Goal: Task Accomplishment & Management: Use online tool/utility

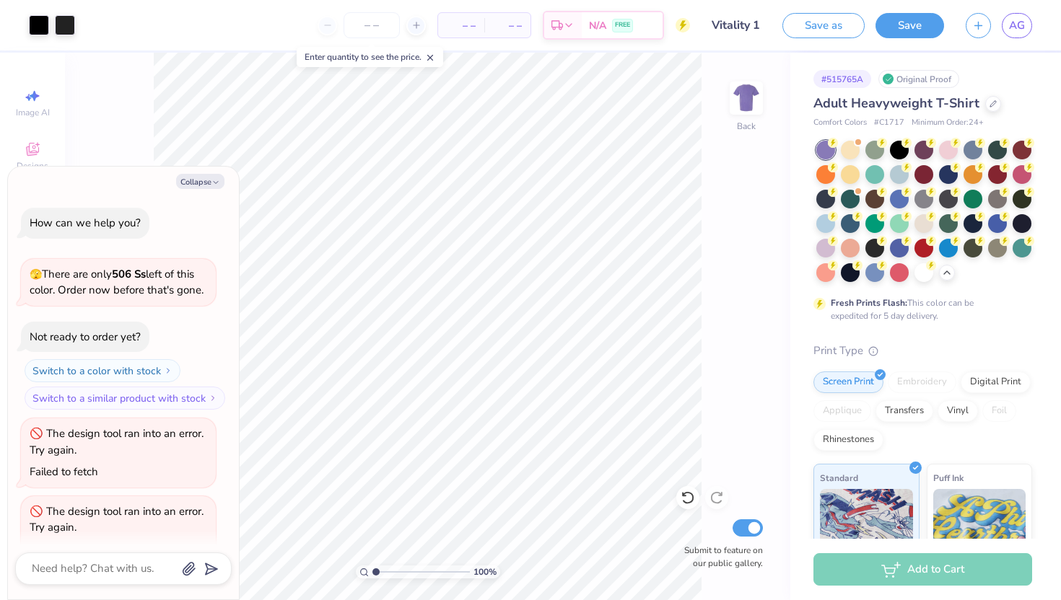
scroll to position [102, 0]
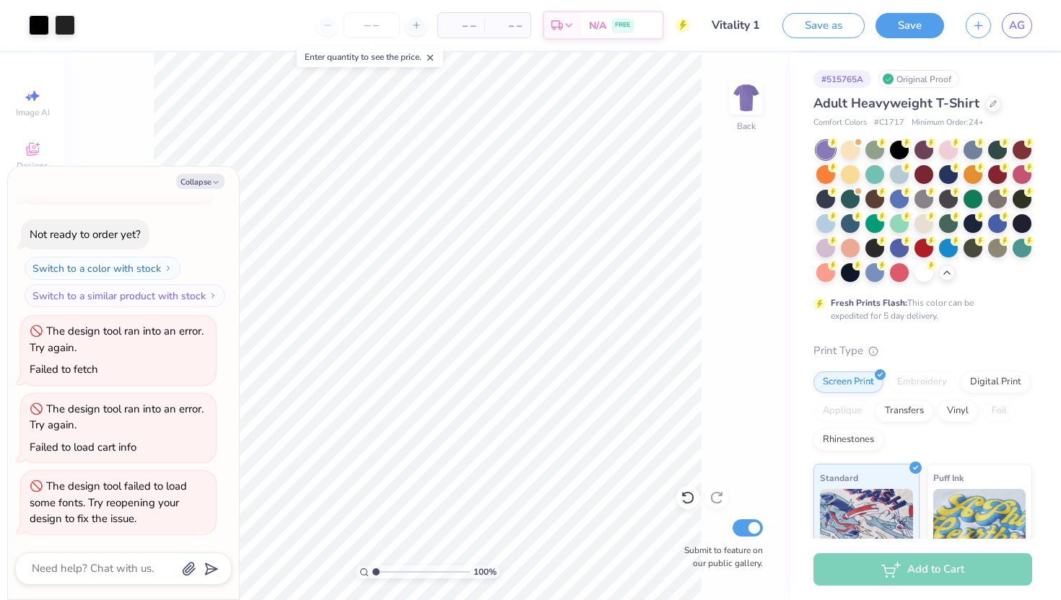
click at [128, 137] on div "100 % Back Submit to feature on our public gallery." at bounding box center [427, 327] width 725 height 548
click at [90, 199] on div "🫣 There are only 506 Ss left of this color. Order now before that's gone." at bounding box center [118, 180] width 195 height 47
type textarea "x"
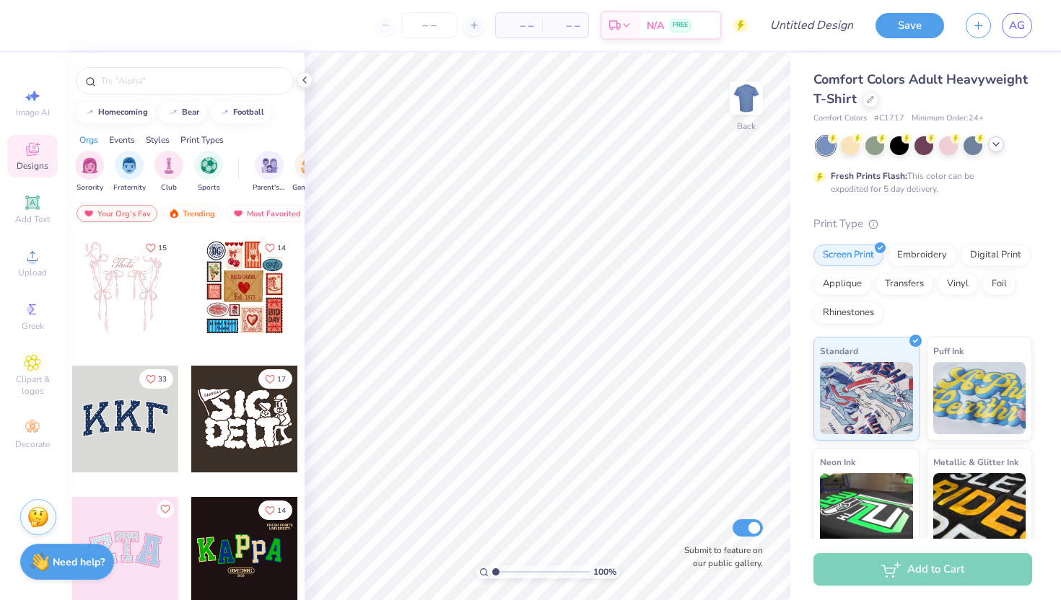
click at [998, 148] on icon at bounding box center [996, 145] width 12 height 12
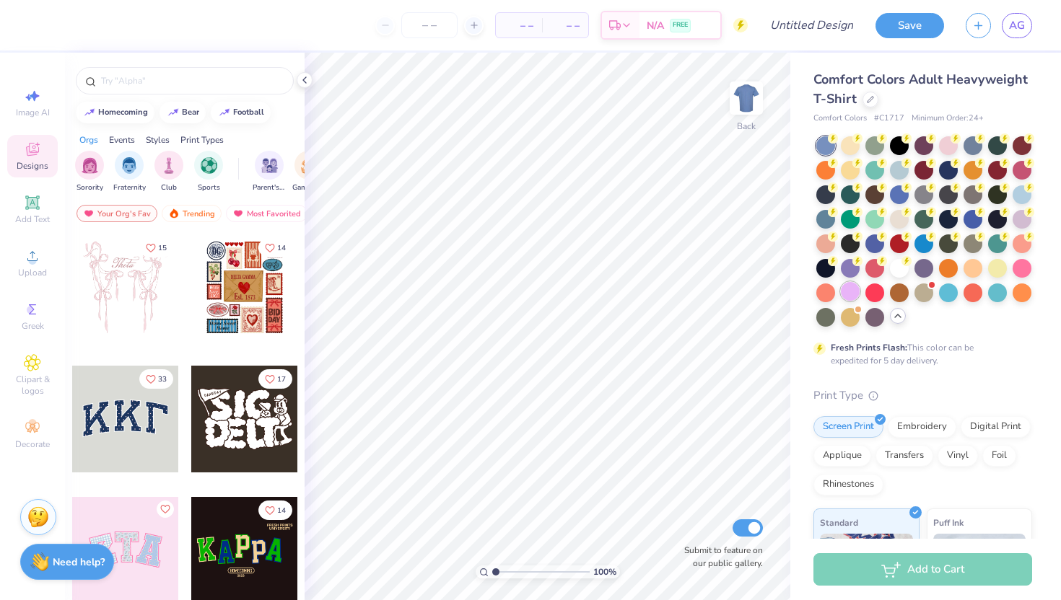
click at [852, 289] on div at bounding box center [850, 291] width 19 height 19
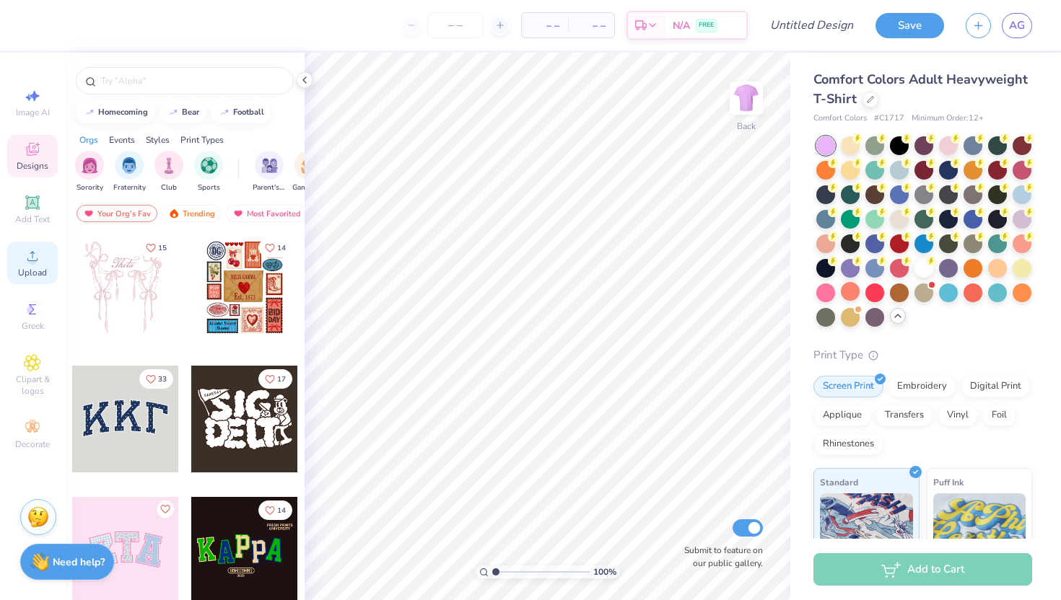
click at [25, 263] on icon at bounding box center [32, 256] width 17 height 17
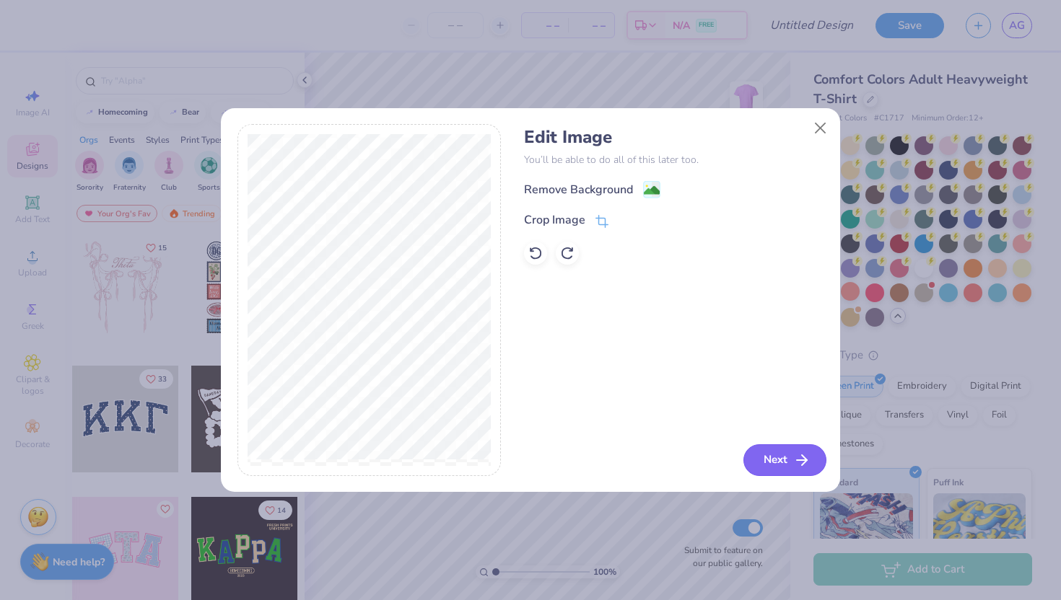
click at [768, 465] on button "Next" at bounding box center [784, 461] width 83 height 32
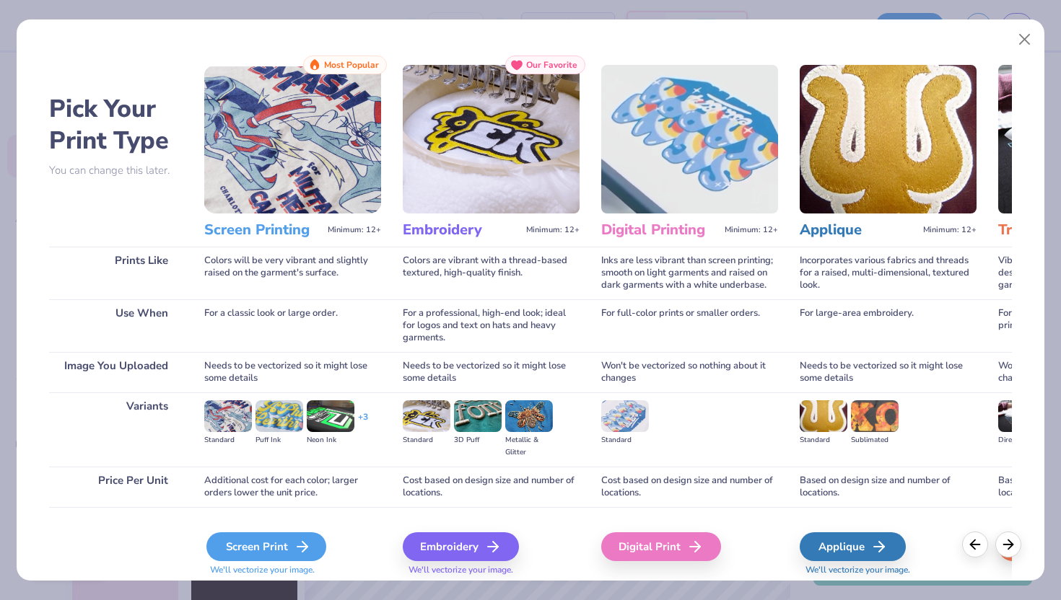
click at [261, 539] on div "Screen Print" at bounding box center [266, 547] width 120 height 29
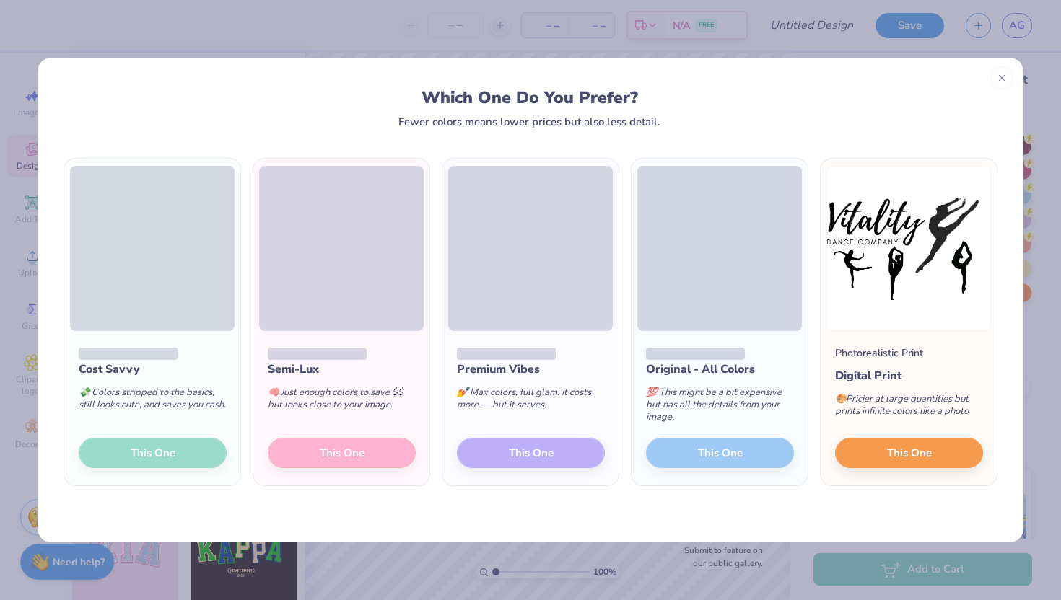
click at [147, 452] on div "Cost Savvy 💸 Colors stripped to the basics, still looks cute, and saves you cas…" at bounding box center [152, 408] width 176 height 154
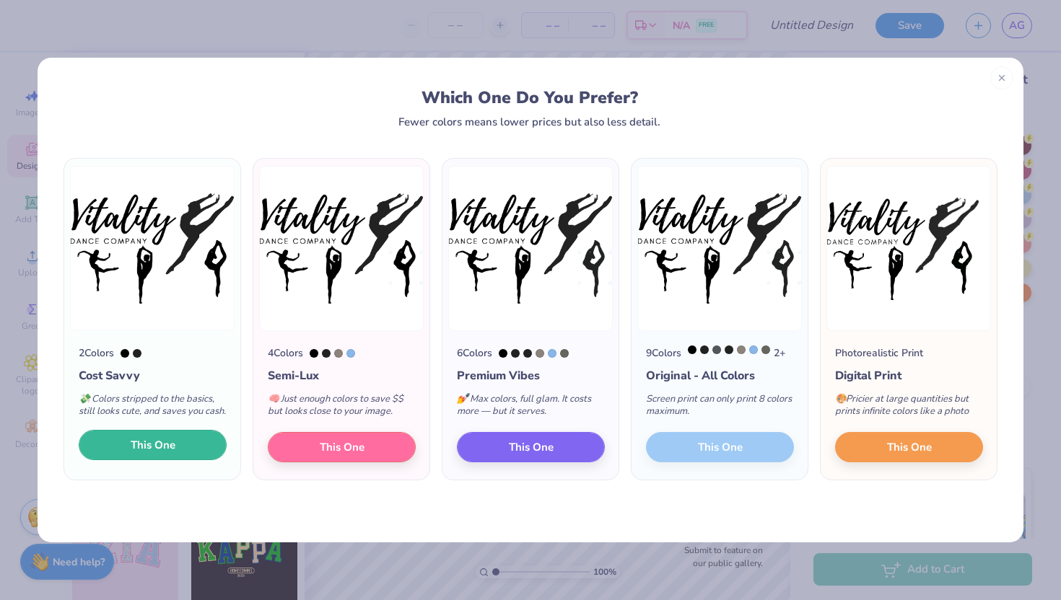
click at [188, 457] on button "This One" at bounding box center [153, 445] width 148 height 30
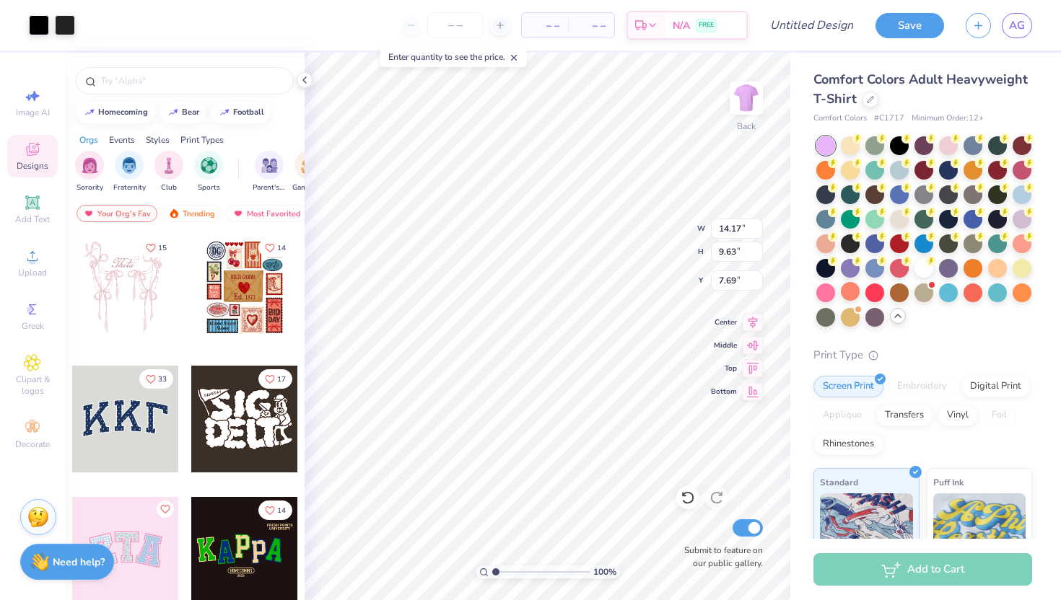
type input "12.93"
type input "8.78"
type input "3.00"
click at [303, 81] on icon at bounding box center [305, 80] width 12 height 12
